Goal: Task Accomplishment & Management: Manage account settings

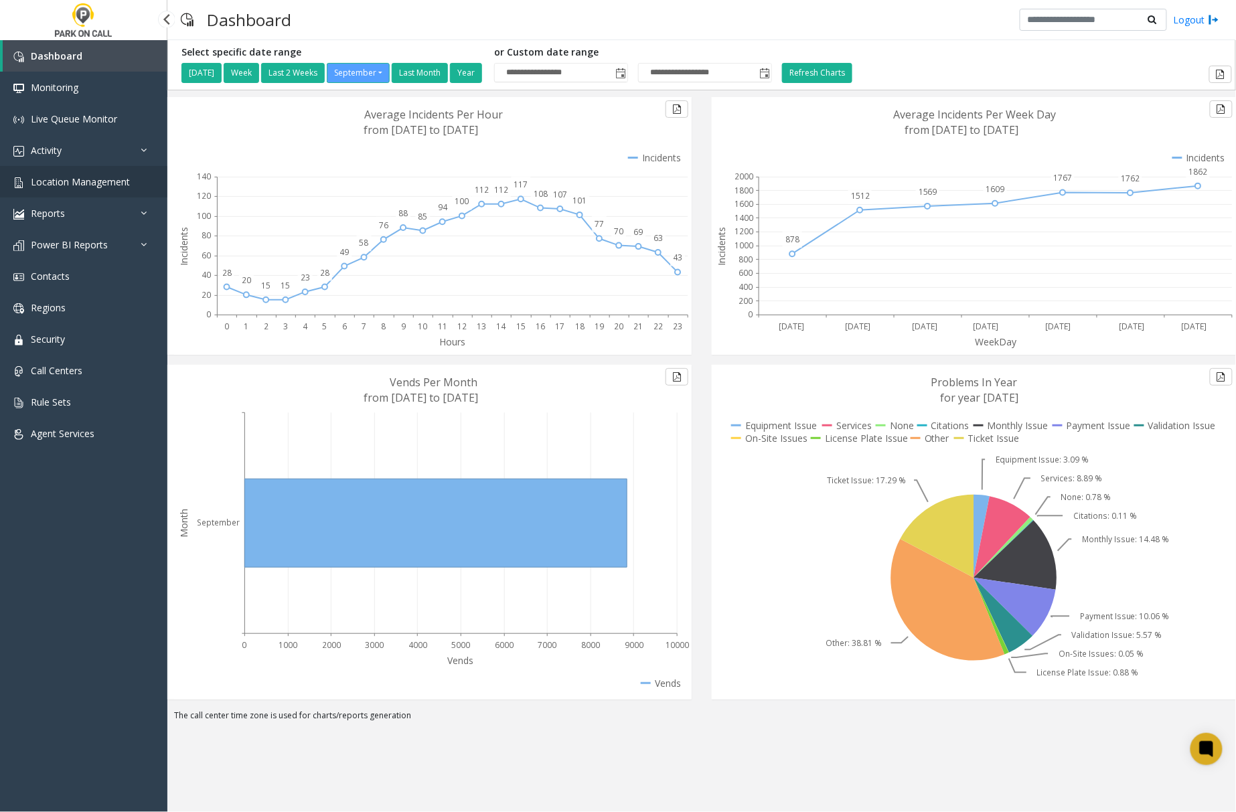
click at [83, 181] on span "Location Management" at bounding box center [80, 181] width 99 height 13
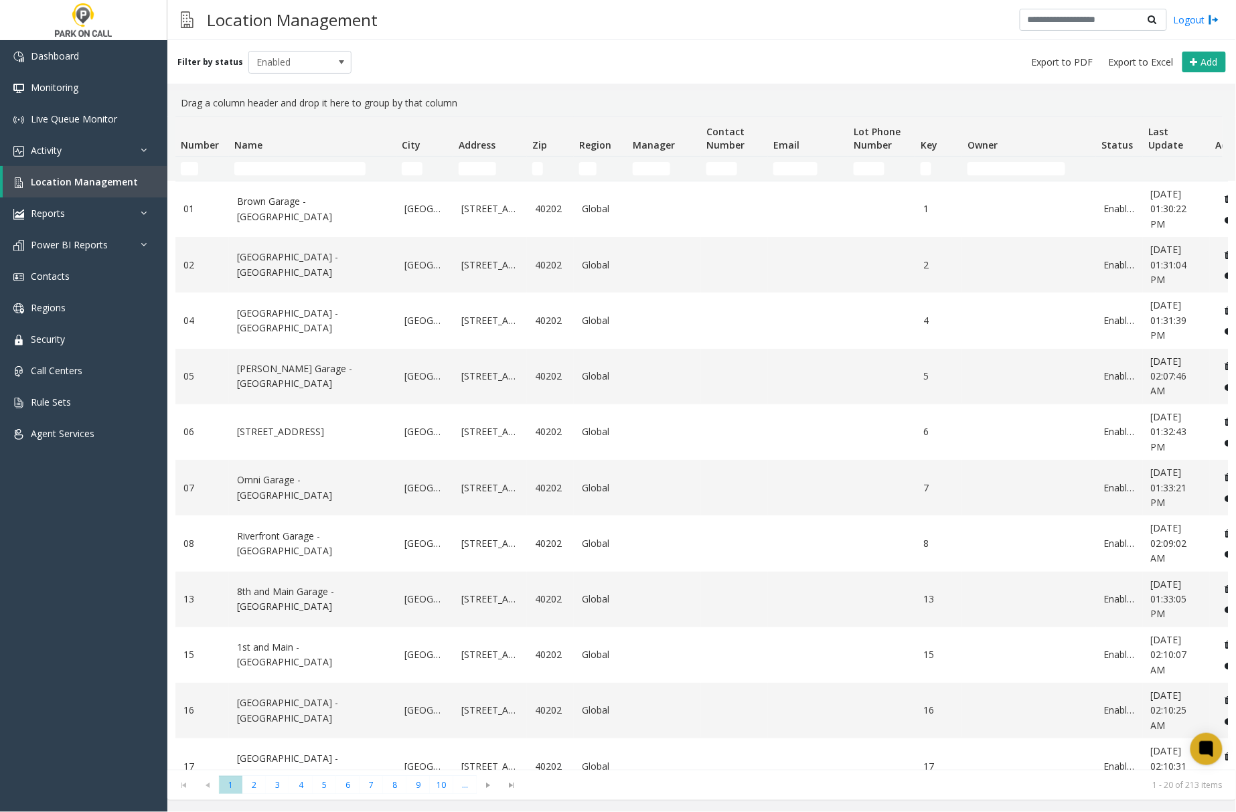
click at [299, 175] on td "Name Filter" at bounding box center [312, 169] width 167 height 24
click at [311, 167] on input "Name Filter" at bounding box center [299, 168] width 131 height 13
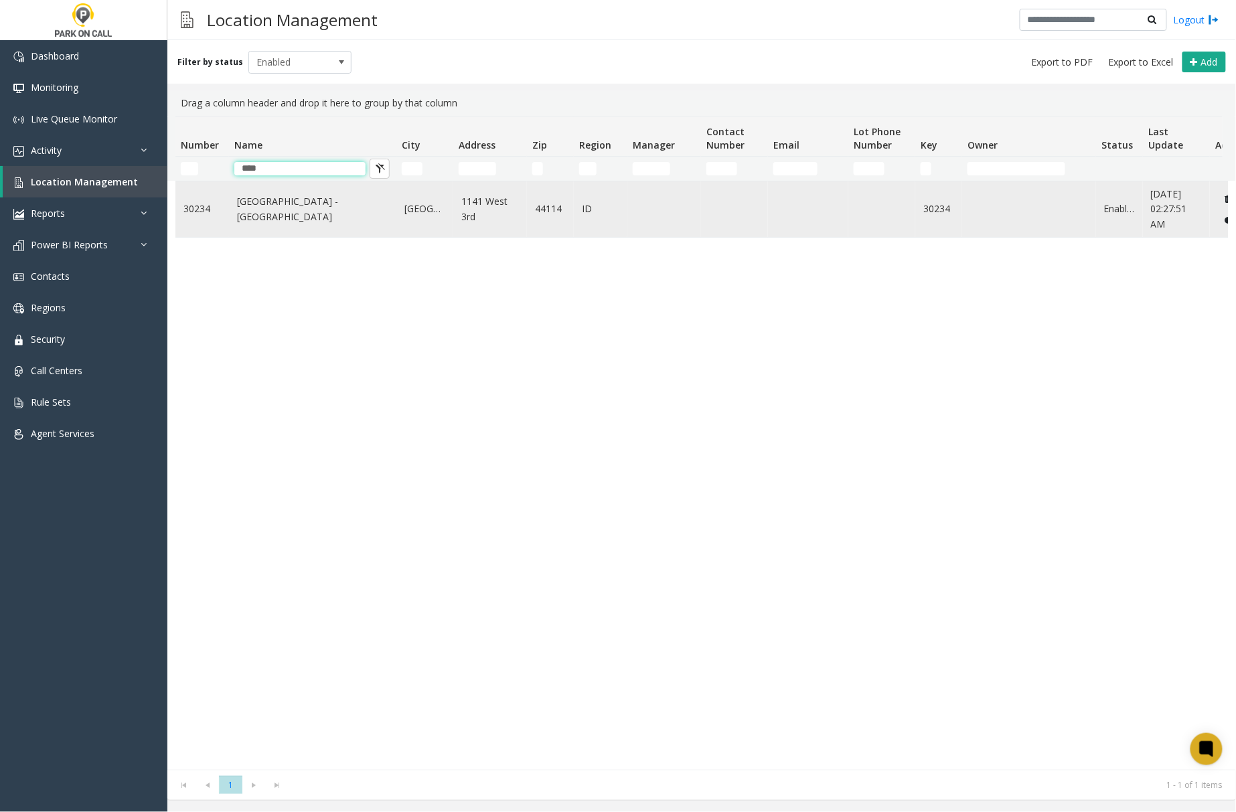
type input "****"
click at [273, 220] on link "[GEOGRAPHIC_DATA] - [GEOGRAPHIC_DATA]" at bounding box center [312, 209] width 151 height 30
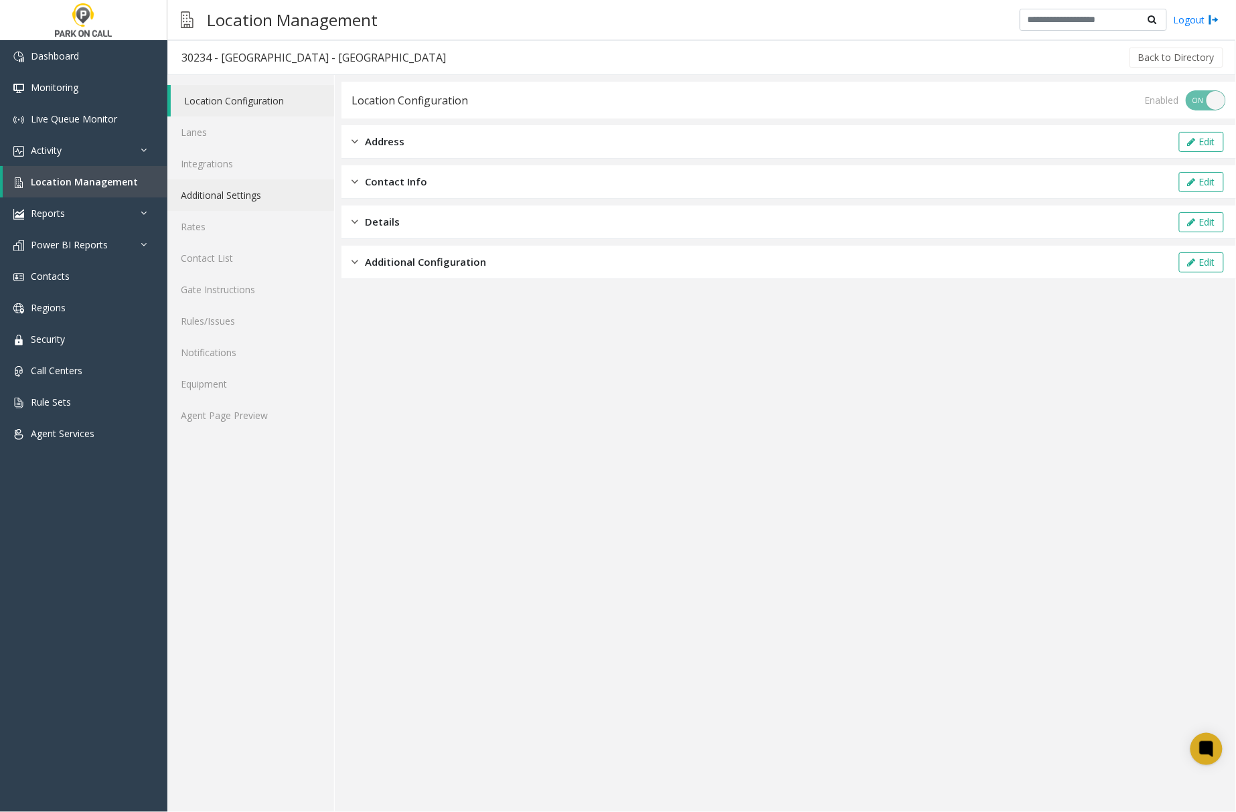
click at [229, 201] on link "Additional Settings" at bounding box center [250, 194] width 167 height 31
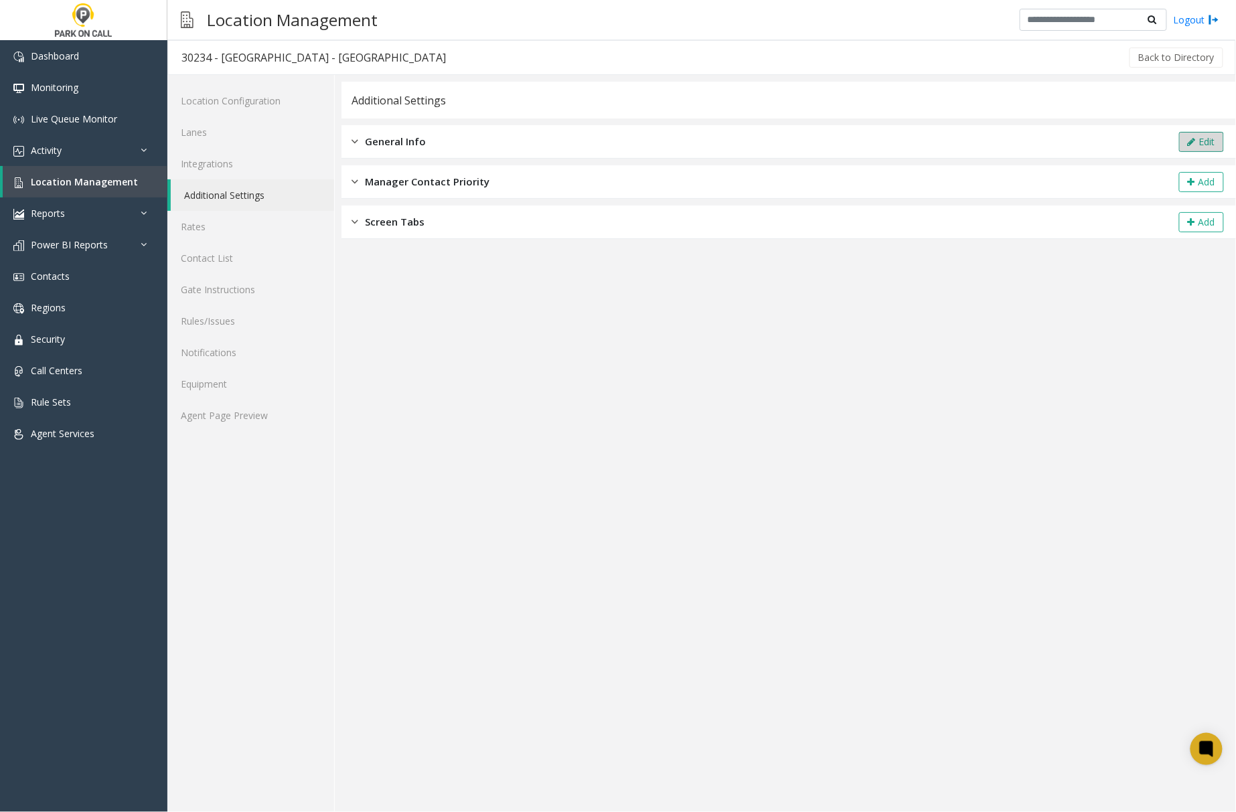
click at [1204, 137] on button "Edit" at bounding box center [1201, 142] width 45 height 20
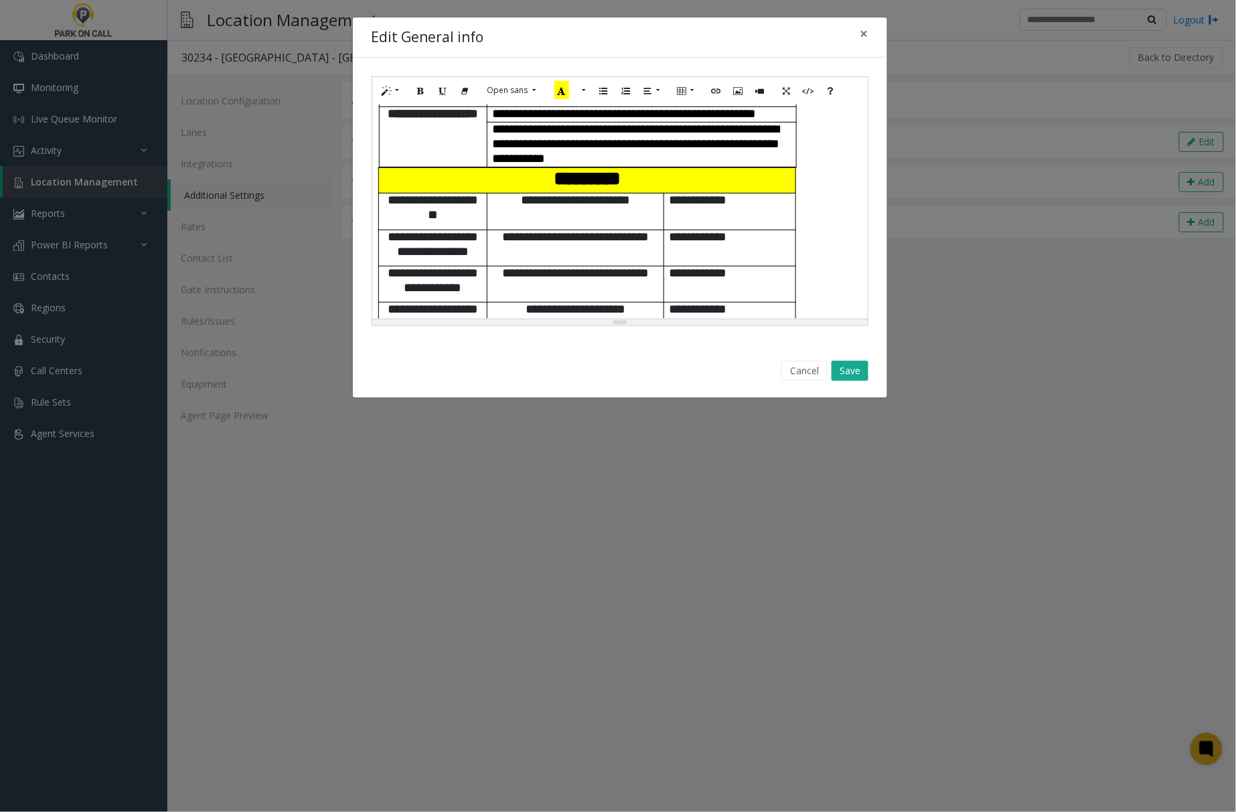
scroll to position [536, 0]
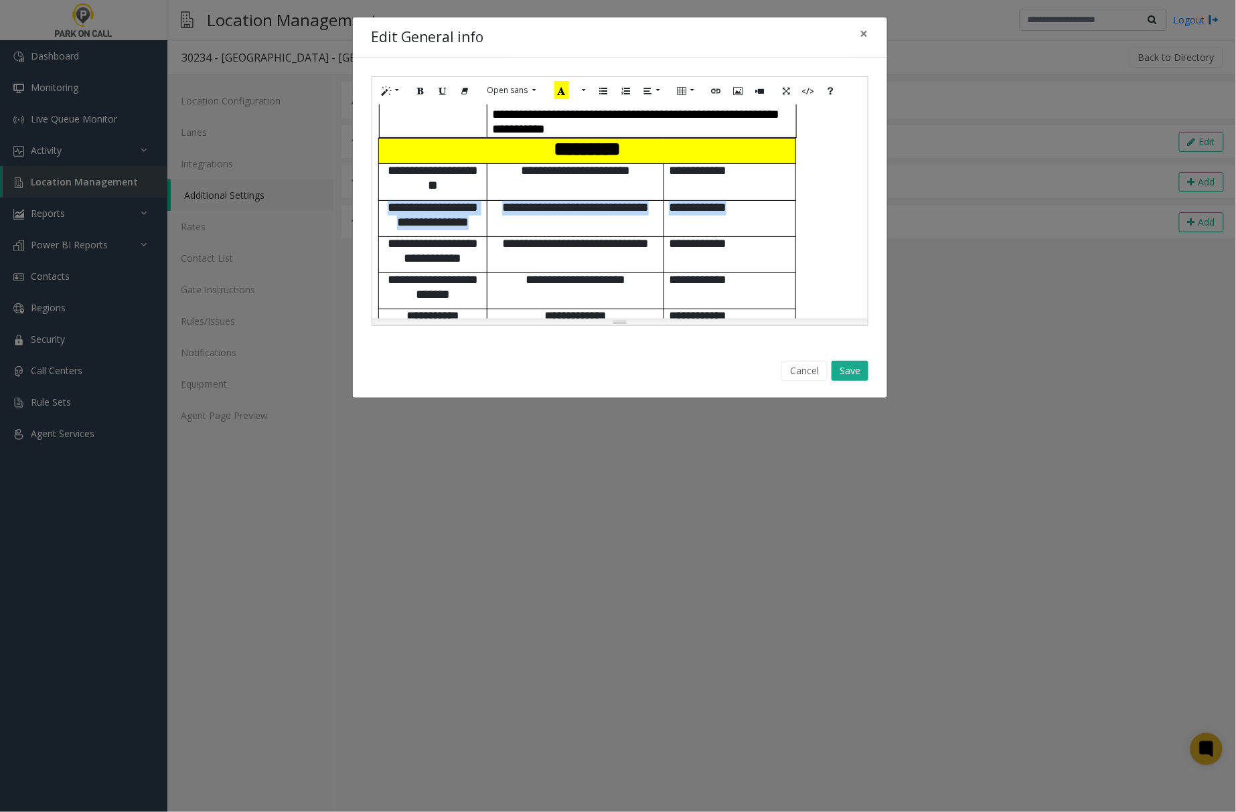
drag, startPoint x: 402, startPoint y: 199, endPoint x: 757, endPoint y: 231, distance: 355.7
click at [757, 231] on tr "**********" at bounding box center [587, 218] width 417 height 36
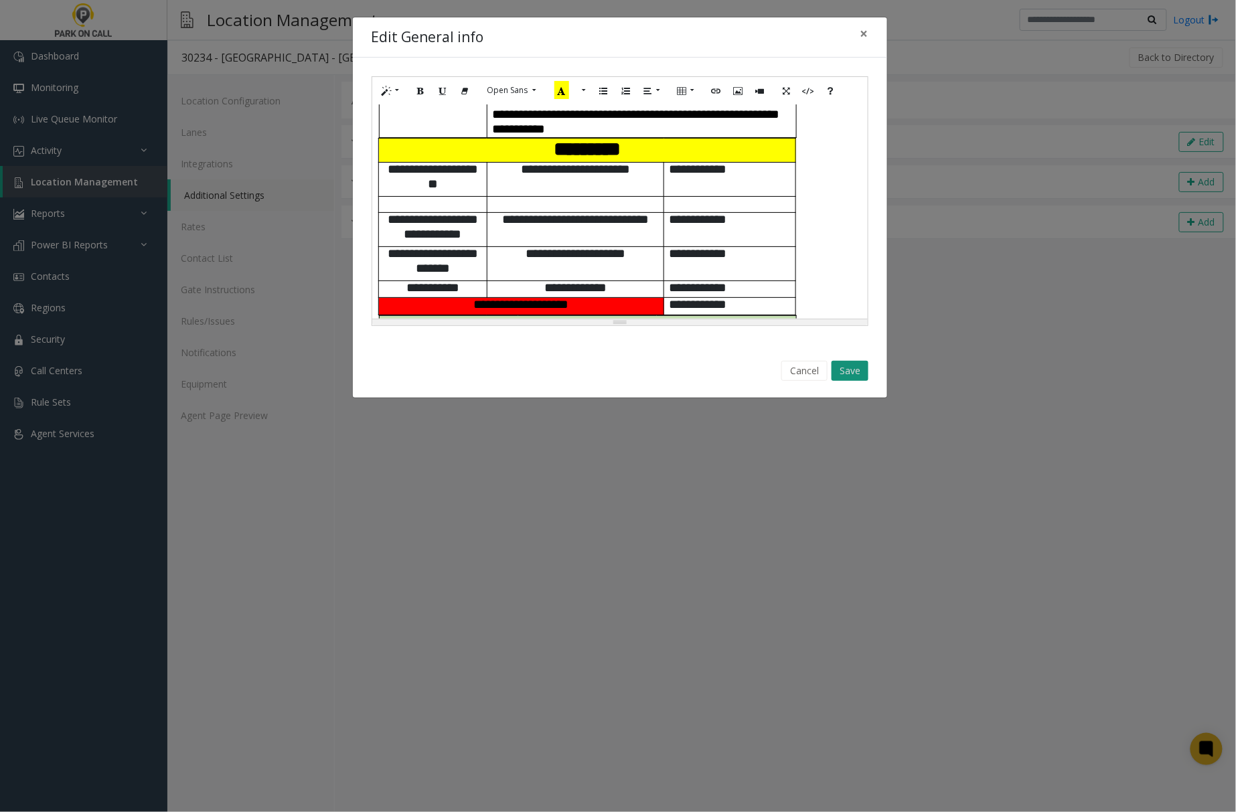
click at [857, 368] on button "Save" at bounding box center [850, 371] width 37 height 20
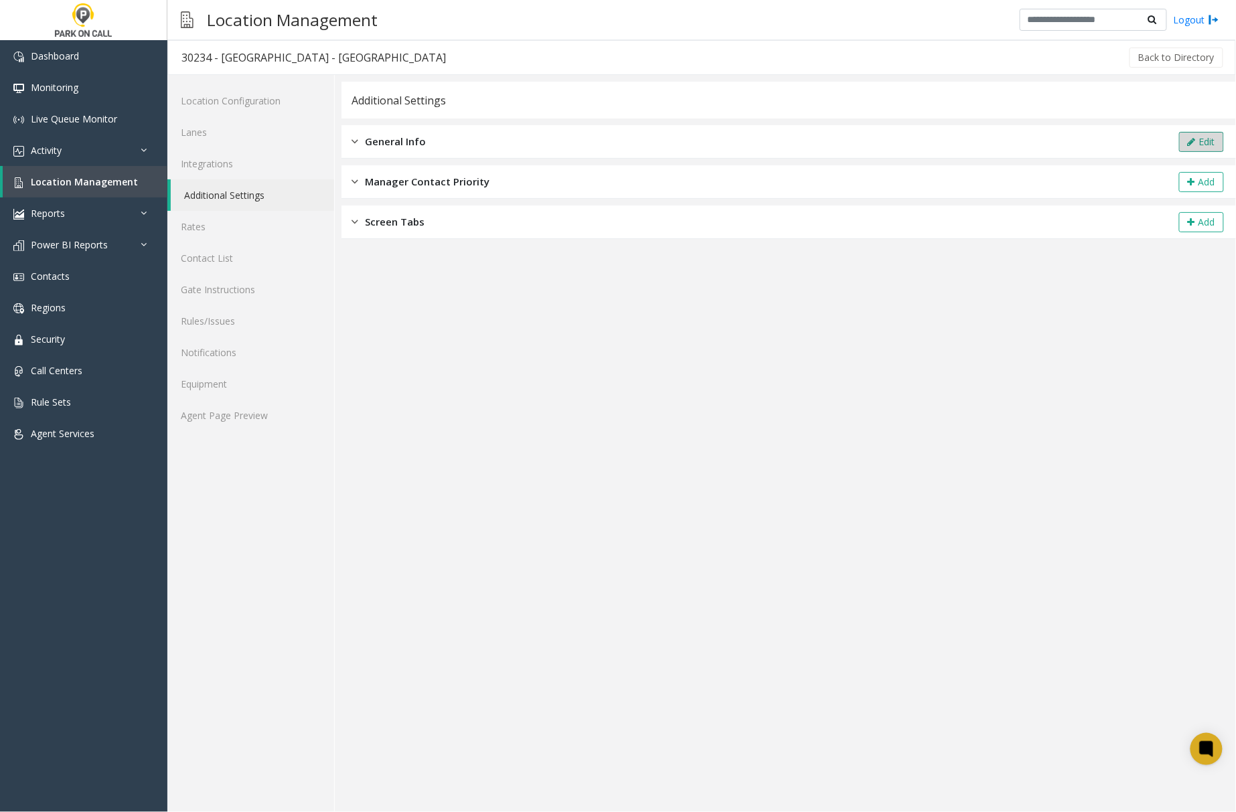
click at [1185, 141] on button "Edit" at bounding box center [1201, 142] width 45 height 20
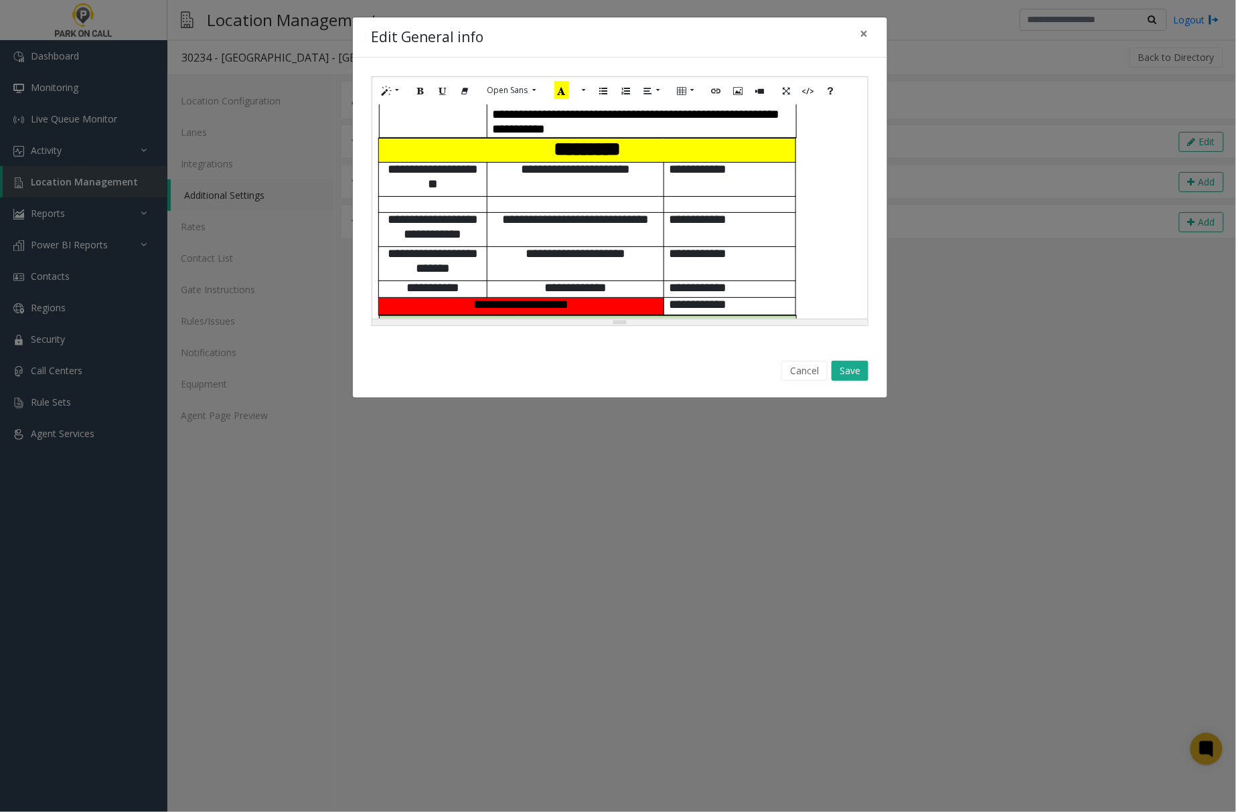
click at [828, 288] on div "**********" at bounding box center [619, 211] width 495 height 214
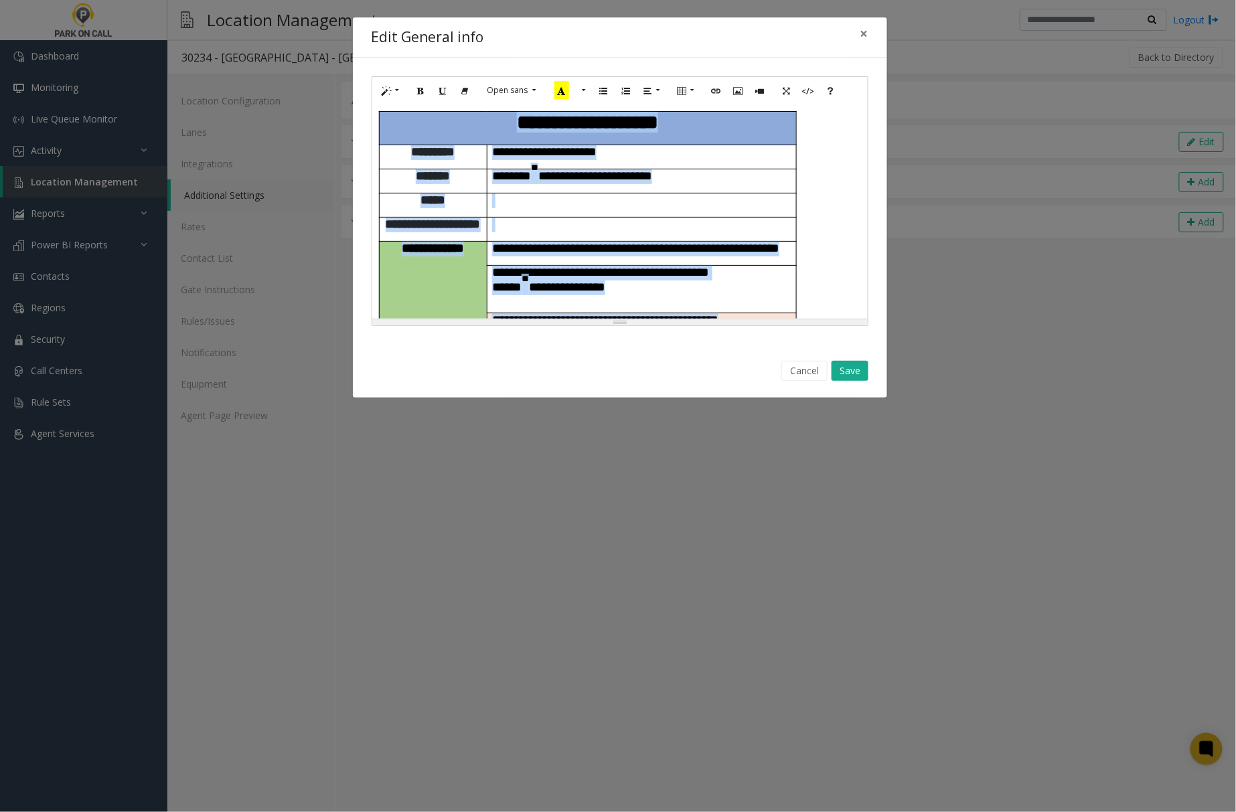
drag, startPoint x: 837, startPoint y: 306, endPoint x: 499, endPoint y: -82, distance: 515.0
click at [499, 0] on html "Dashboard Monitoring Live Queue Monitor Activity Daily Activity Lane Activity A…" at bounding box center [618, 406] width 1236 height 812
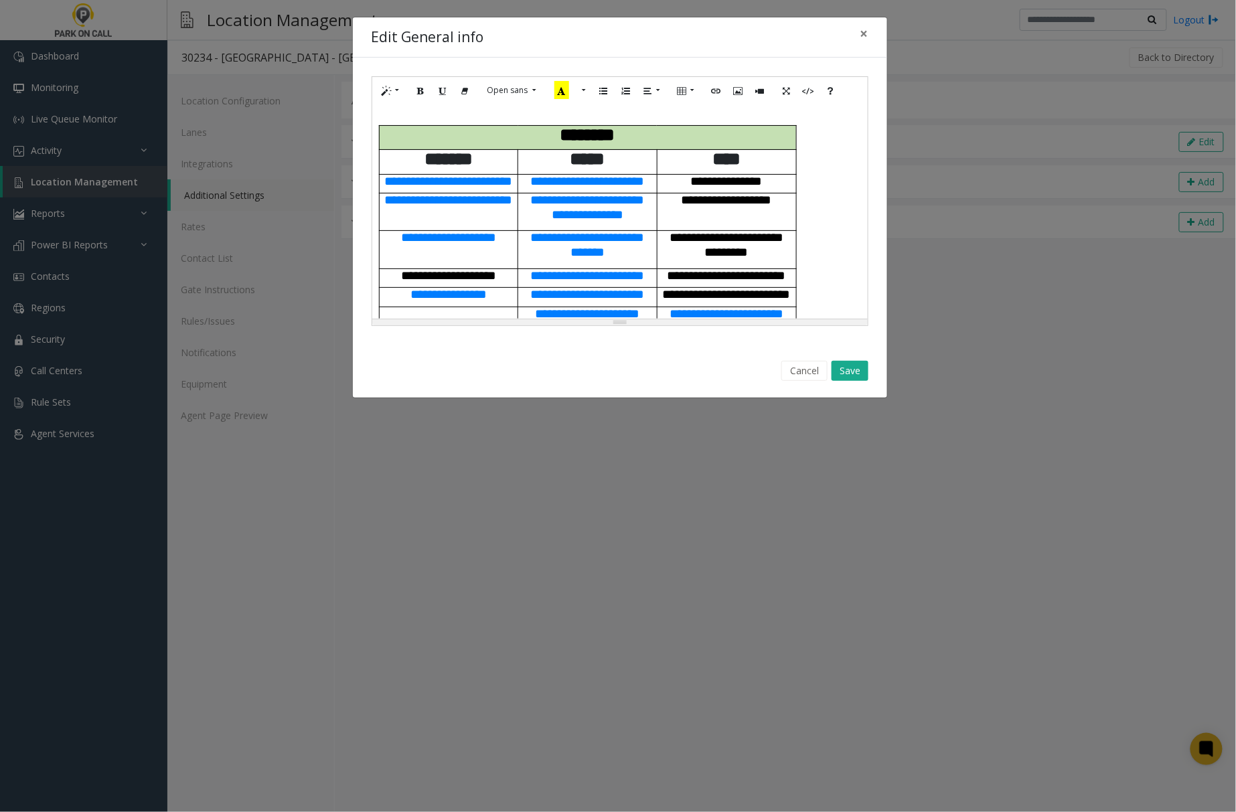
click at [399, 112] on div "**********" at bounding box center [619, 211] width 495 height 214
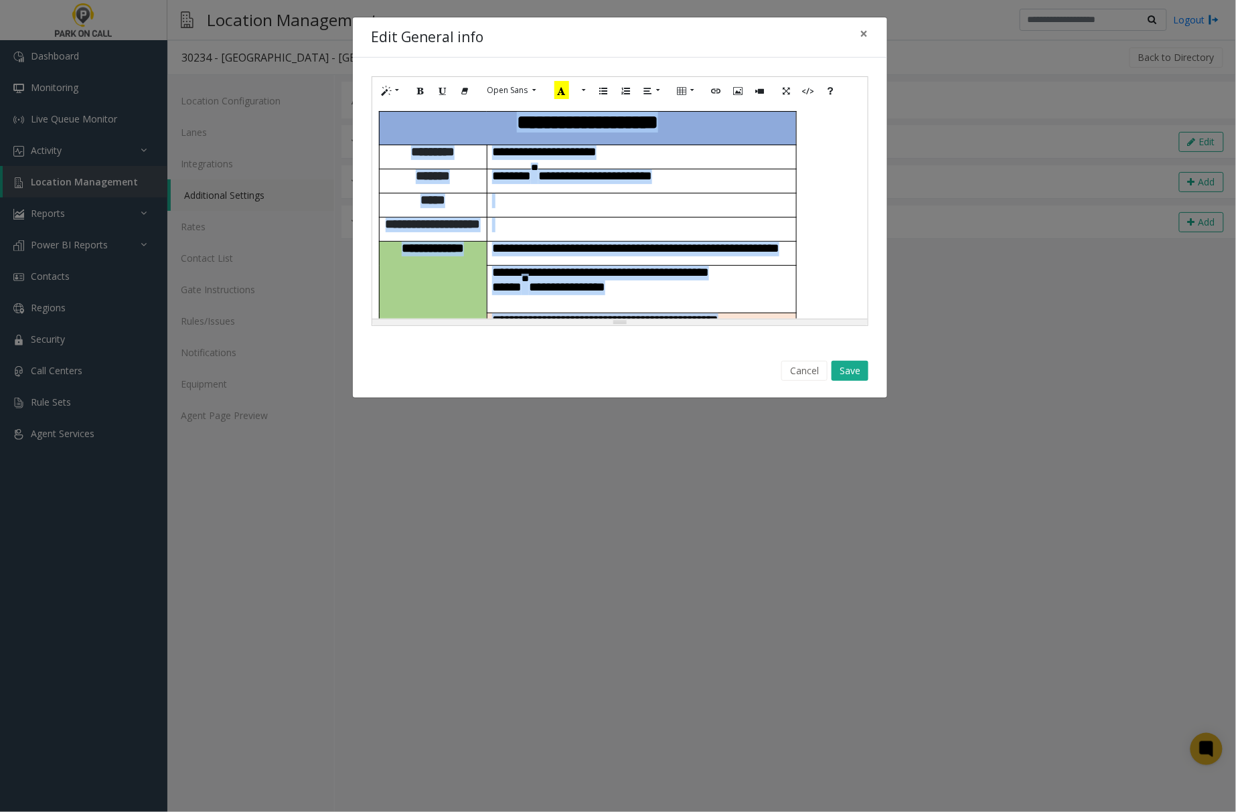
drag, startPoint x: 785, startPoint y: 309, endPoint x: 411, endPoint y: -61, distance: 525.6
click at [411, 0] on html "Dashboard Monitoring Live Queue Monitor Activity Daily Activity Lane Activity A…" at bounding box center [618, 406] width 1236 height 812
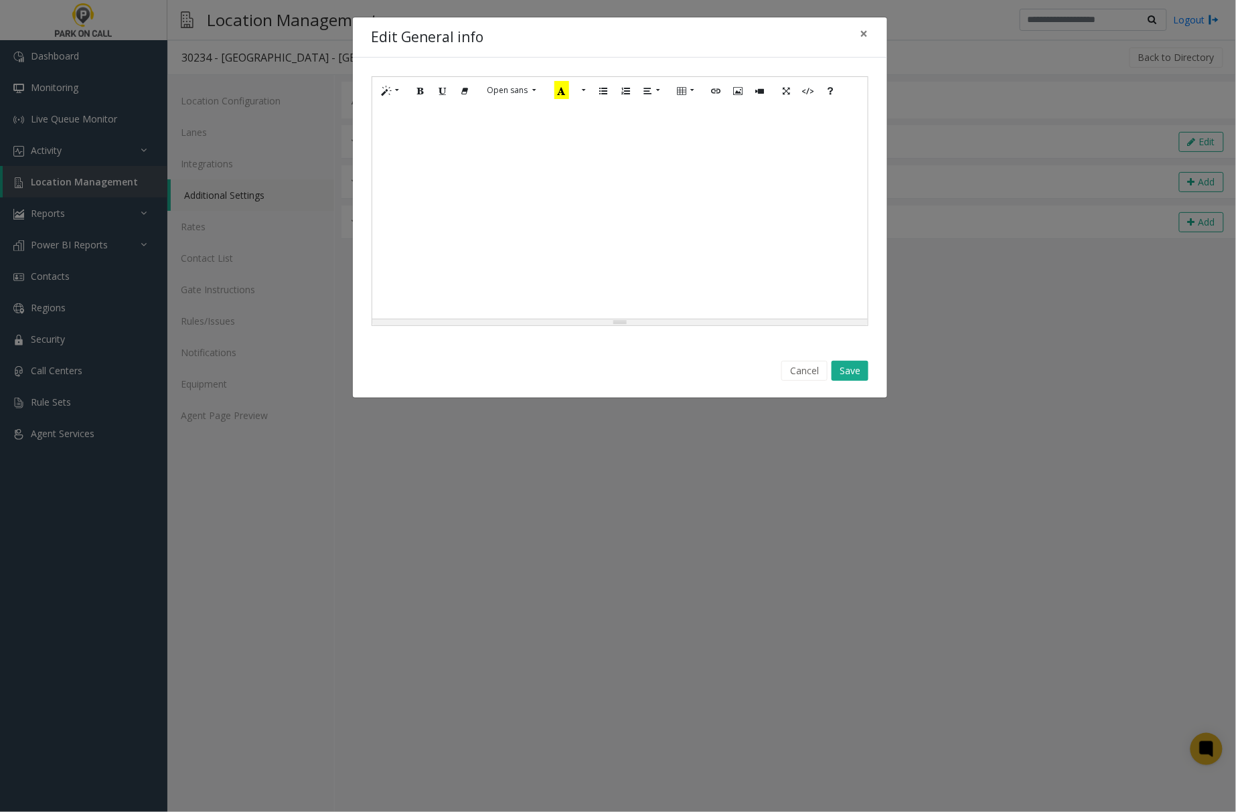
drag, startPoint x: 451, startPoint y: 258, endPoint x: 475, endPoint y: 257, distance: 24.1
click at [455, 258] on div at bounding box center [619, 211] width 495 height 214
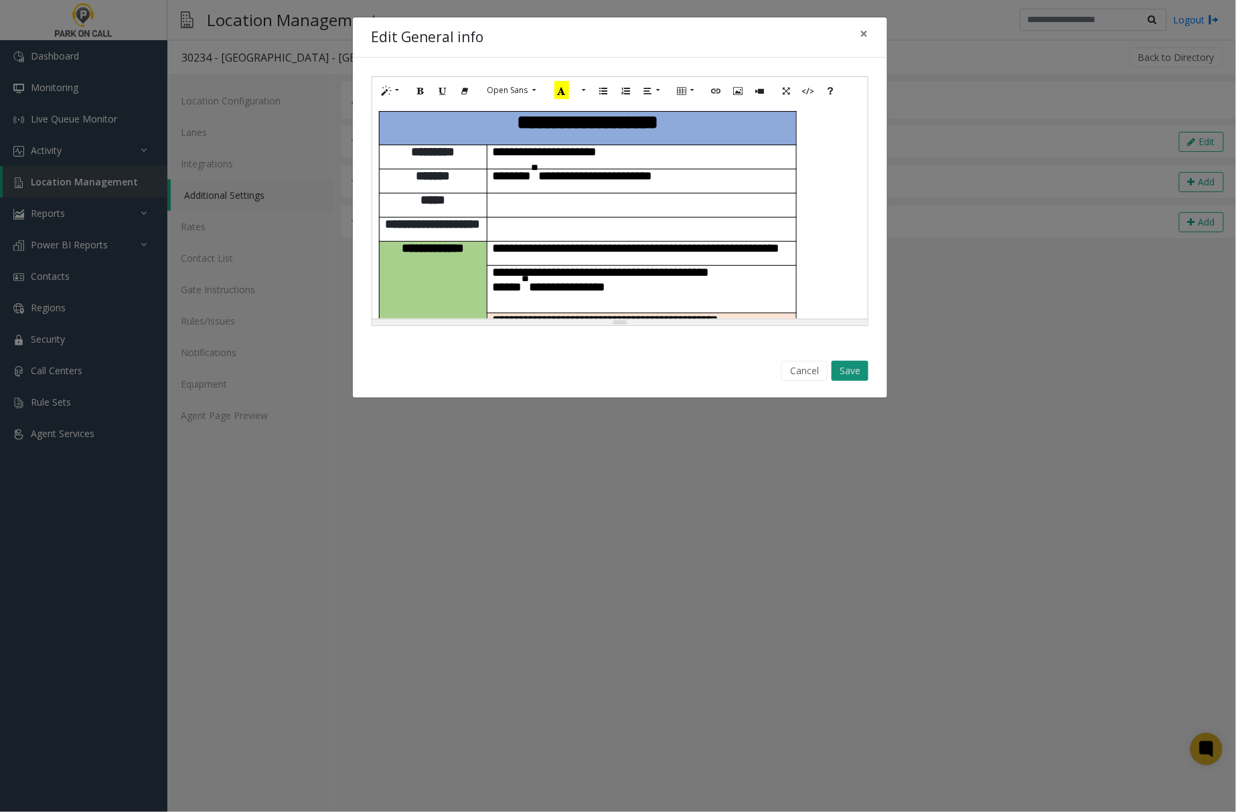
click at [846, 374] on button "Save" at bounding box center [850, 371] width 37 height 20
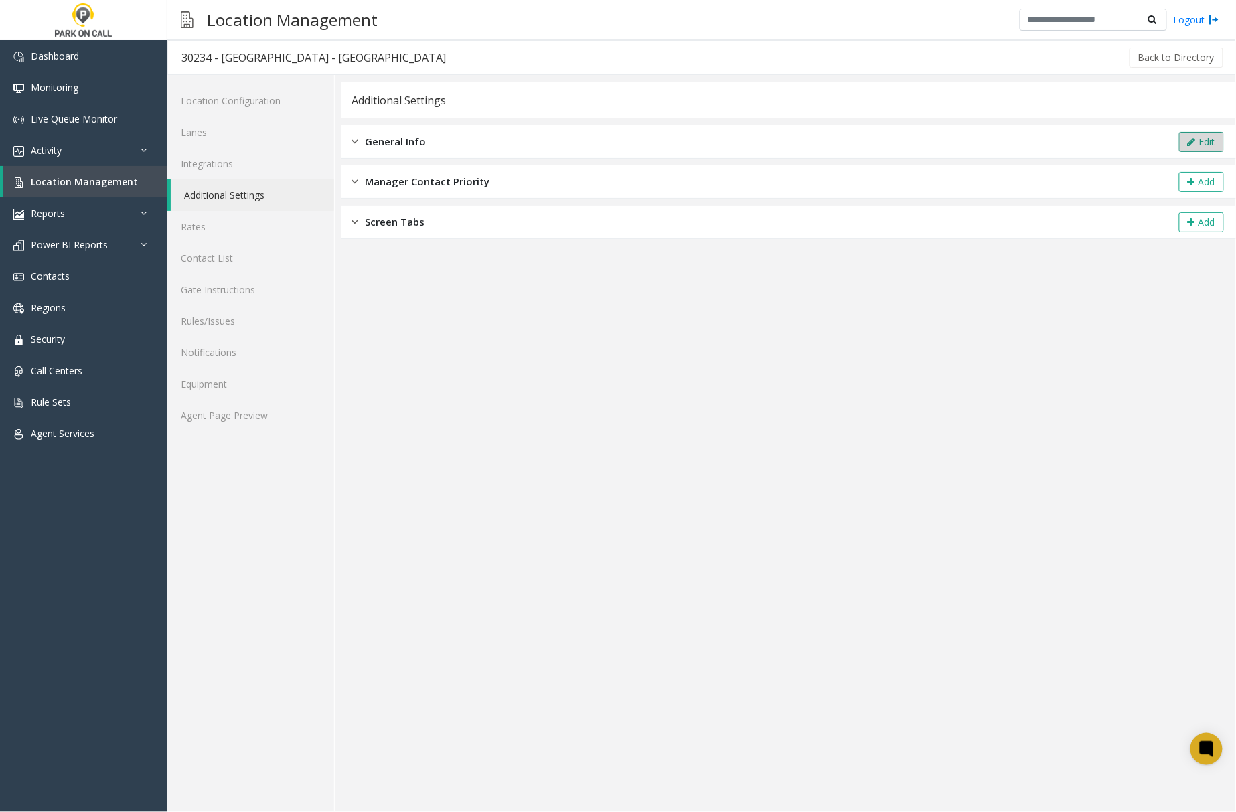
click at [1209, 145] on button "Edit" at bounding box center [1201, 142] width 45 height 20
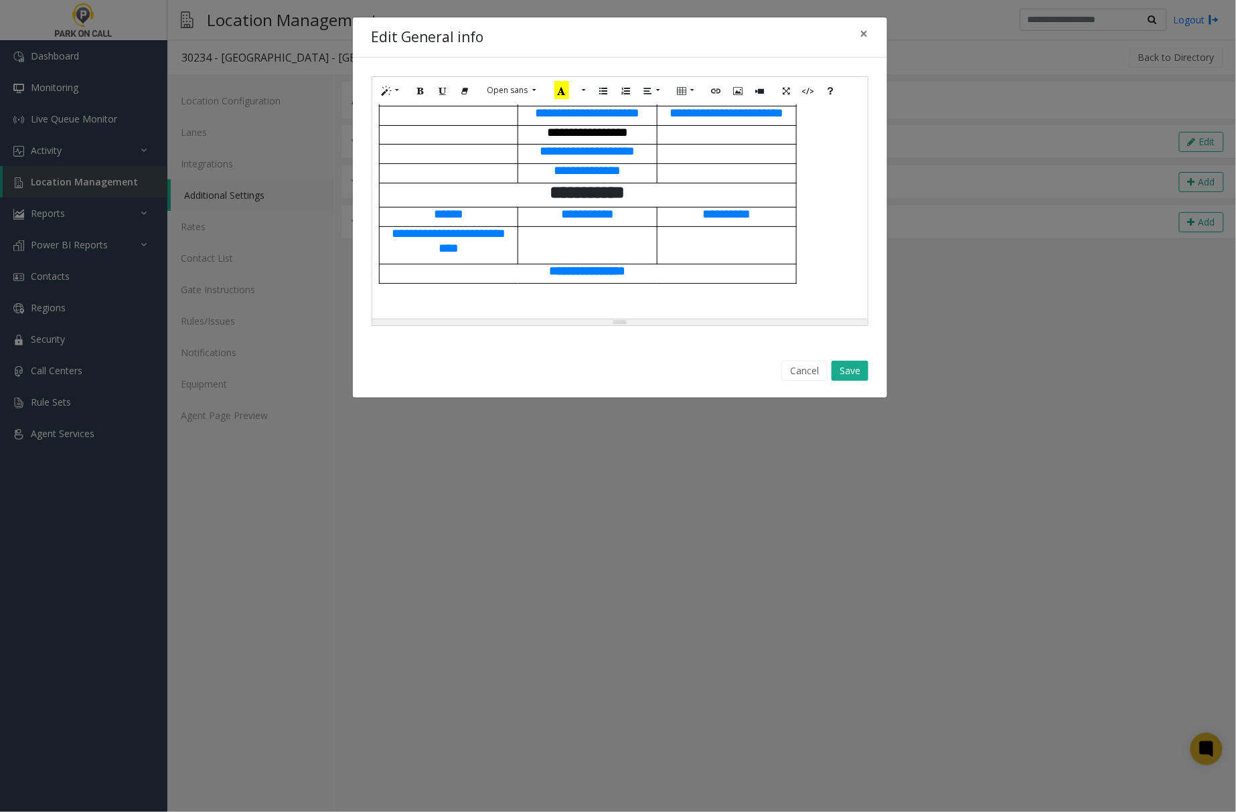
scroll to position [915, 0]
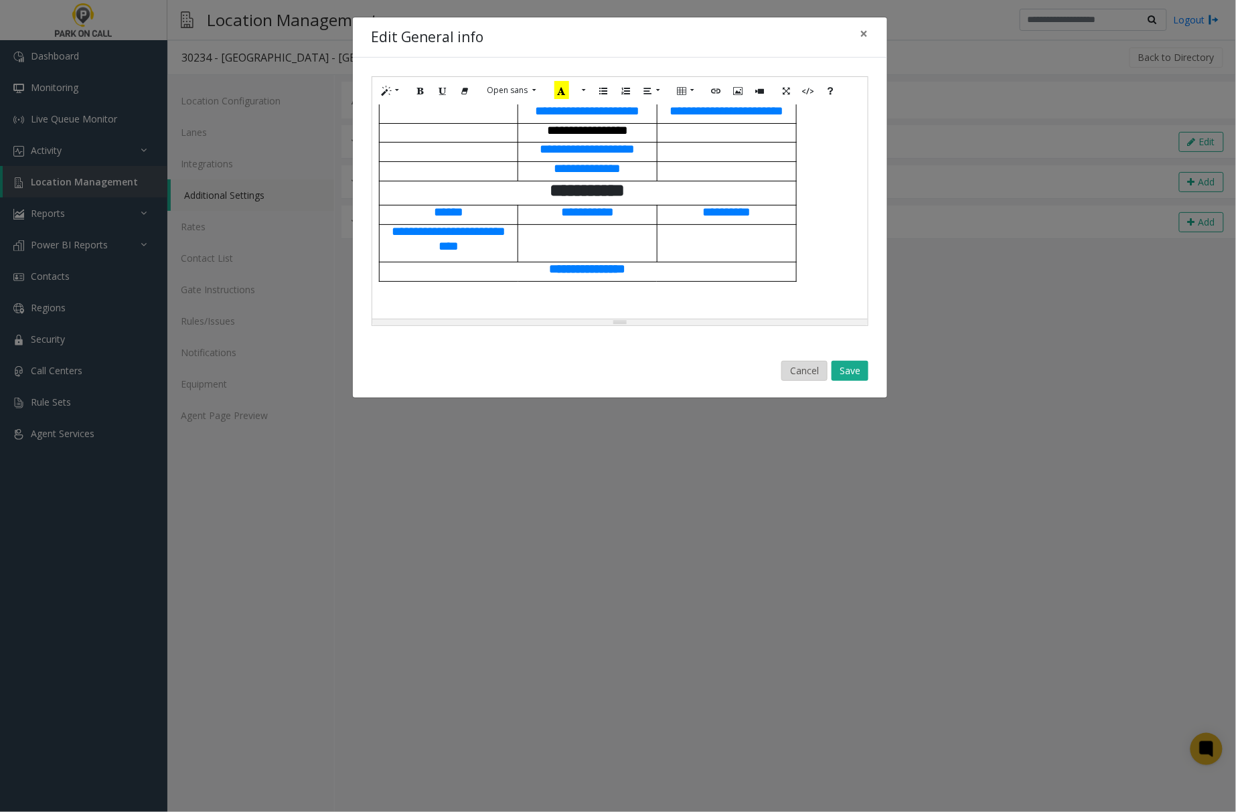
click at [791, 366] on button "Cancel" at bounding box center [804, 371] width 46 height 20
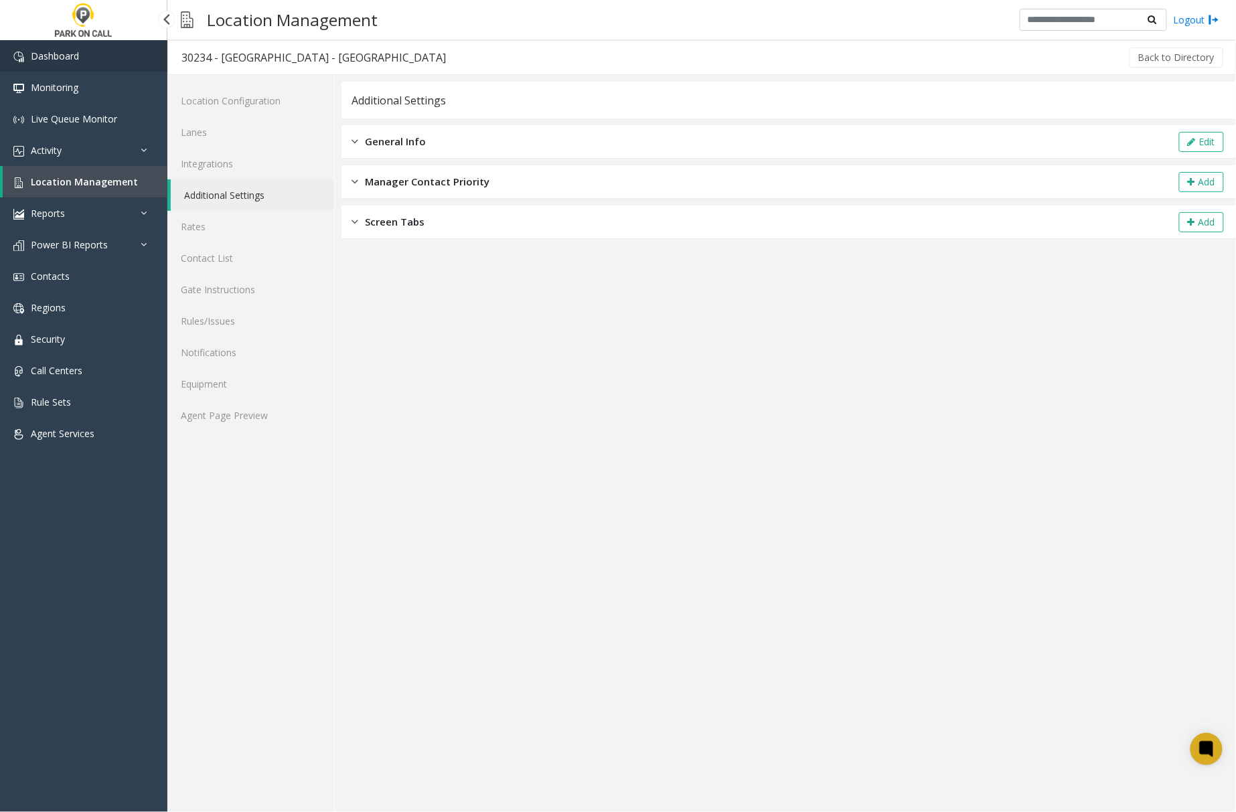
click at [72, 62] on link "Dashboard" at bounding box center [83, 55] width 167 height 31
